Goal: Transaction & Acquisition: Purchase product/service

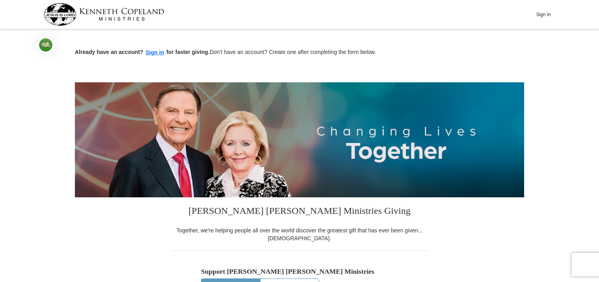
click at [241, 279] on button "One-Time" at bounding box center [230, 286] width 58 height 15
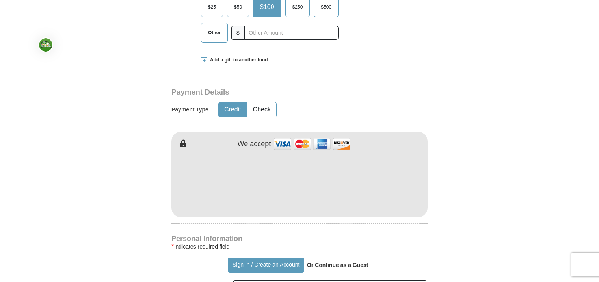
scroll to position [315, 0]
drag, startPoint x: 240, startPoint y: 108, endPoint x: 264, endPoint y: 118, distance: 26.0
click at [240, 108] on button "Credit" at bounding box center [233, 109] width 28 height 15
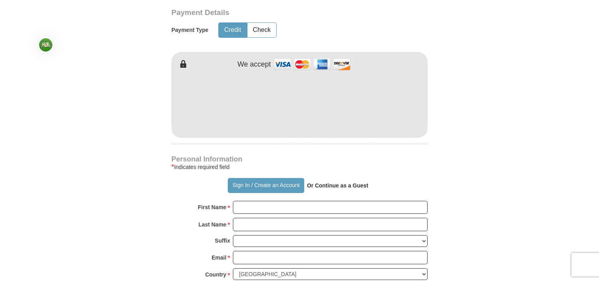
scroll to position [473, 0]
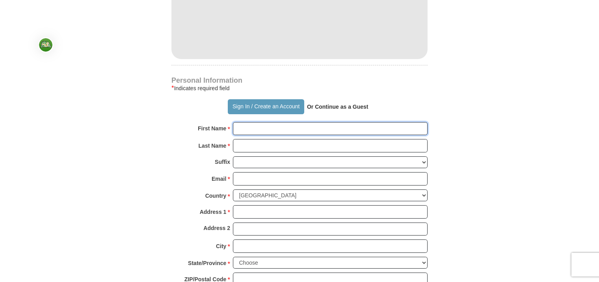
click at [275, 127] on input "First Name *" at bounding box center [330, 128] width 195 height 13
type input "[PERSON_NAME]"
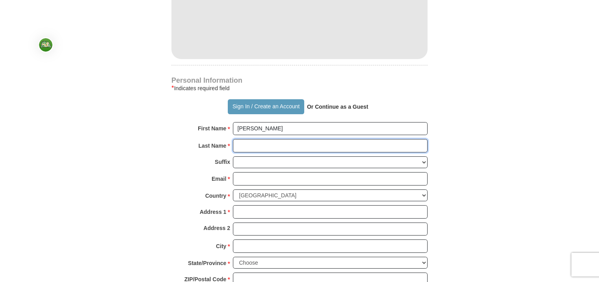
type input "[PERSON_NAME]"
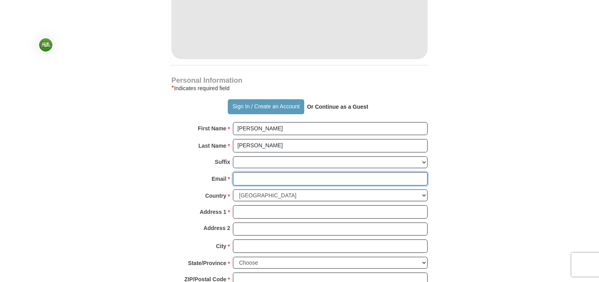
type input "[EMAIL_ADDRESS][DOMAIN_NAME]"
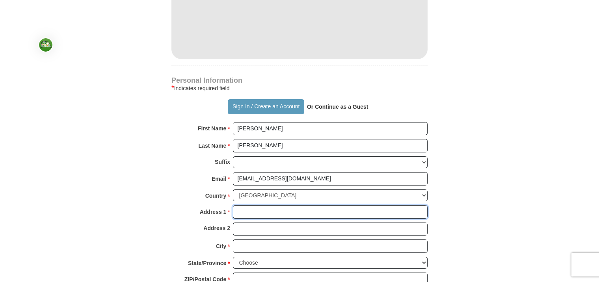
type input "[STREET_ADDRESS]"
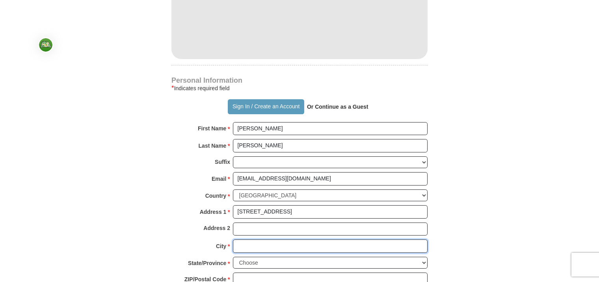
type input "Grapevine"
select select "[GEOGRAPHIC_DATA]"
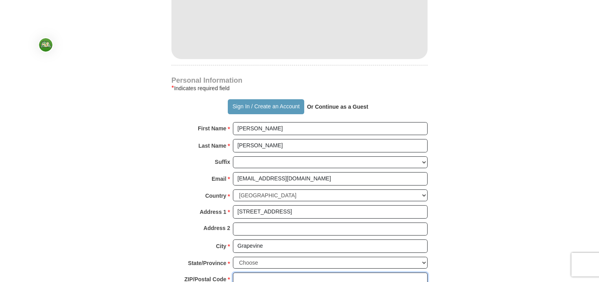
type input "76051"
type input "8174819590"
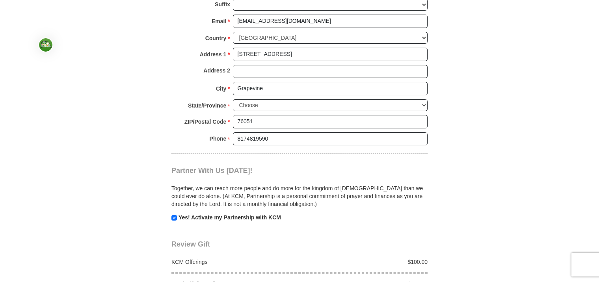
scroll to position [709, 0]
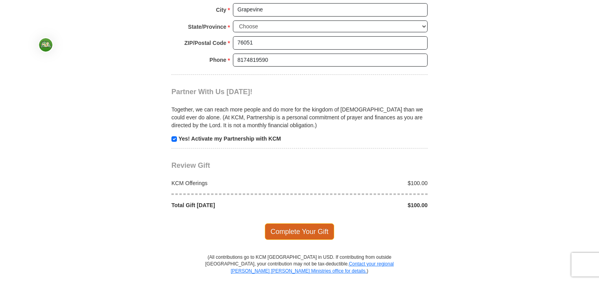
click at [300, 230] on span "Complete Your Gift" at bounding box center [300, 231] width 70 height 17
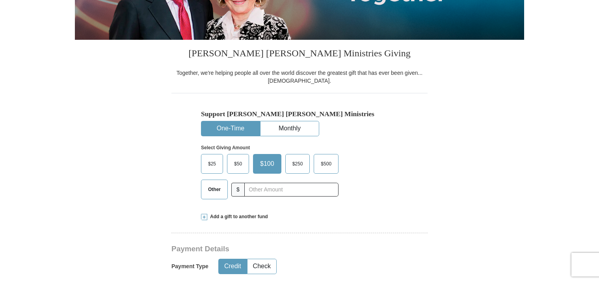
scroll to position [236, 0]
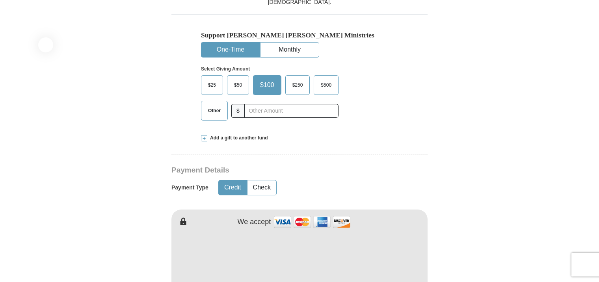
click at [236, 47] on button "One-Time" at bounding box center [230, 50] width 58 height 15
click at [218, 108] on span "Other" at bounding box center [214, 111] width 20 height 12
click at [0, 0] on input "Other" at bounding box center [0, 0] width 0 height 0
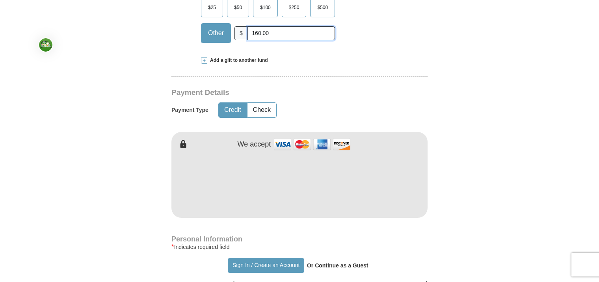
scroll to position [315, 0]
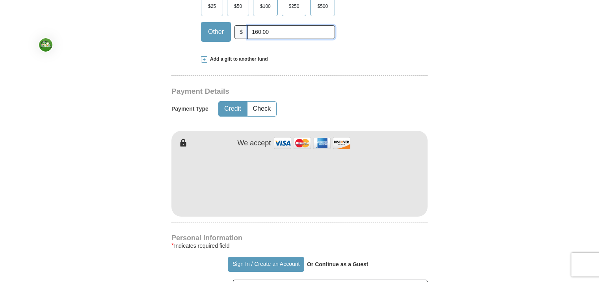
type input "160.00"
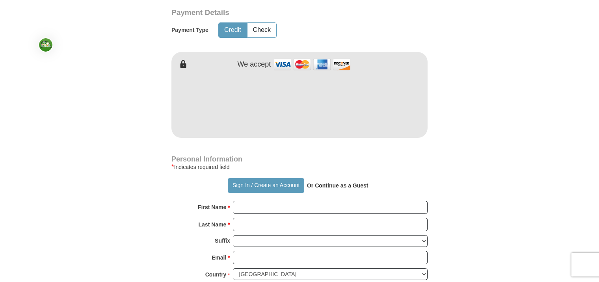
scroll to position [473, 0]
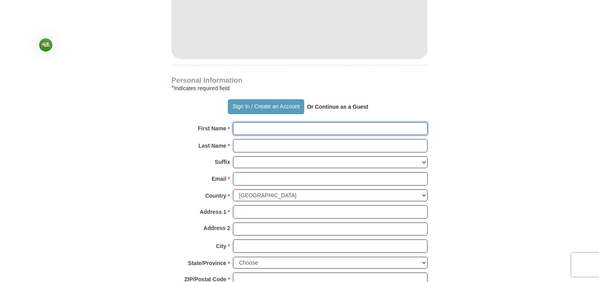
click at [267, 127] on input "First Name *" at bounding box center [330, 128] width 195 height 13
type input "[PERSON_NAME]"
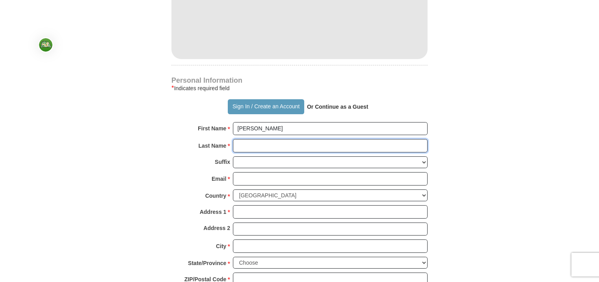
type input "[PERSON_NAME]"
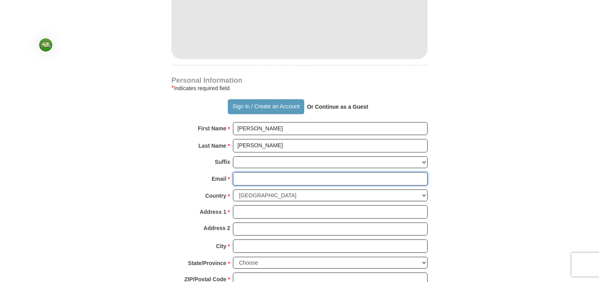
type input "[EMAIL_ADDRESS][DOMAIN_NAME]"
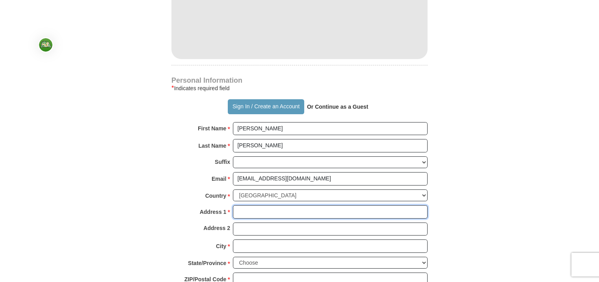
type input "[STREET_ADDRESS]"
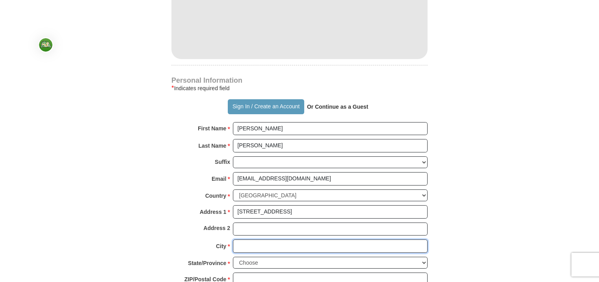
type input "Grapevine"
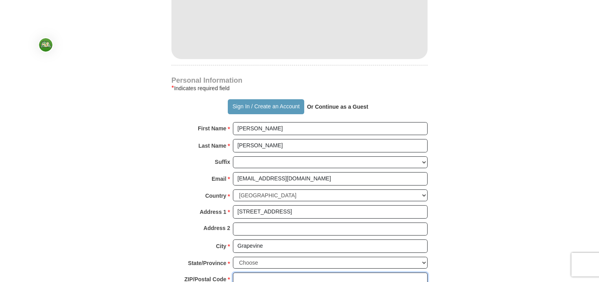
type input "76051"
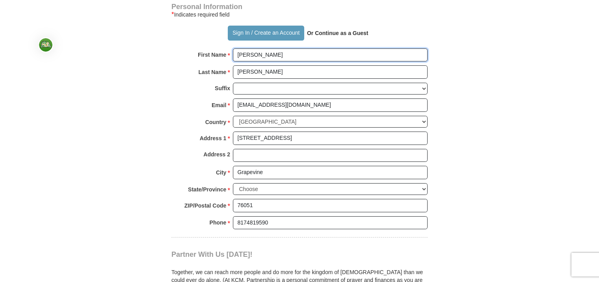
scroll to position [552, 0]
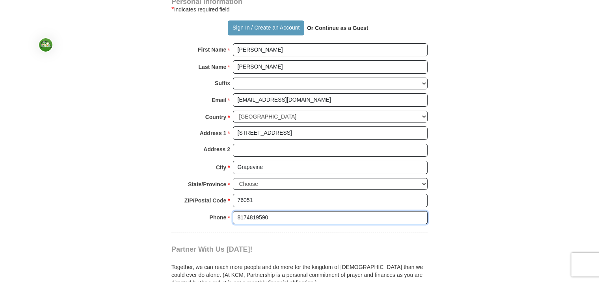
click at [271, 214] on input "8174819590" at bounding box center [330, 217] width 195 height 13
type input "8"
type input "8324590086"
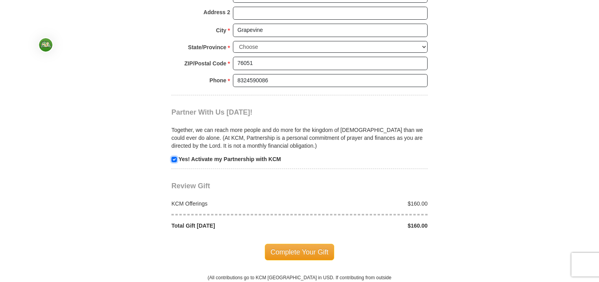
scroll to position [704, 0]
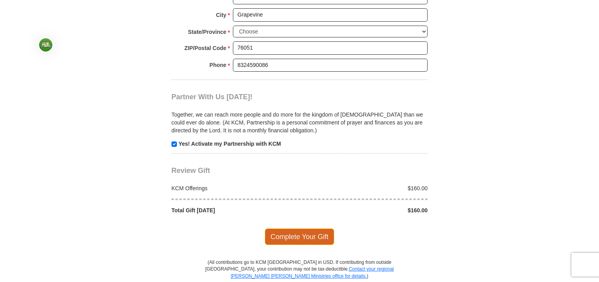
click at [294, 233] on span "Complete Your Gift" at bounding box center [300, 236] width 70 height 17
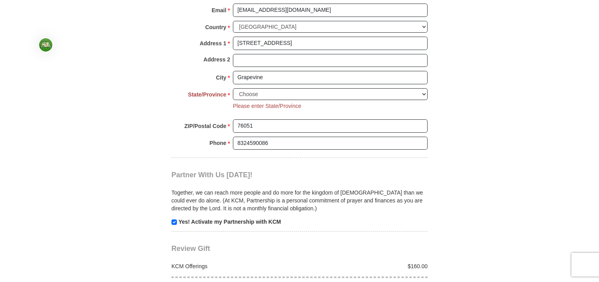
scroll to position [641, 0]
click at [274, 91] on select "Choose [US_STATE] [US_STATE] [US_STATE] [US_STATE] [US_STATE] Armed Forces Amer…" at bounding box center [330, 95] width 195 height 12
select select "[GEOGRAPHIC_DATA]"
click at [233, 89] on select "Choose [US_STATE] [US_STATE] [US_STATE] [US_STATE] [US_STATE] Armed Forces Amer…" at bounding box center [330, 95] width 195 height 12
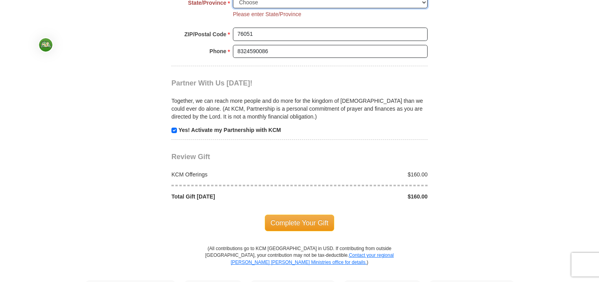
scroll to position [798, 0]
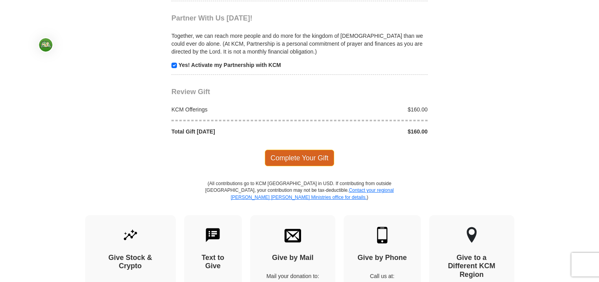
click at [316, 154] on span "Complete Your Gift" at bounding box center [300, 158] width 70 height 17
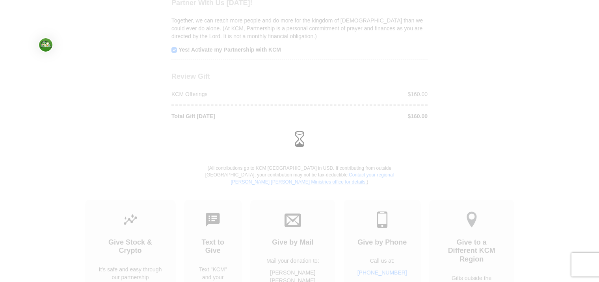
scroll to position [783, 0]
